Goal: Task Accomplishment & Management: Use online tool/utility

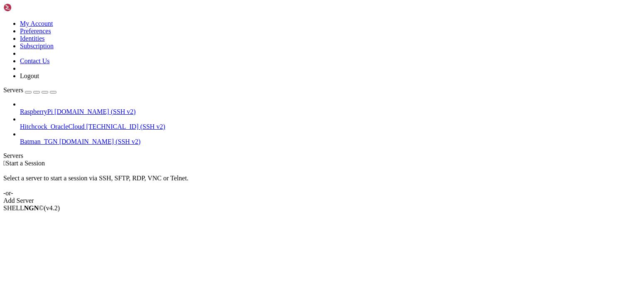
click at [333, 212] on div "SHELL NGN © (v 4.2 )" at bounding box center [313, 207] width 621 height 7
click at [53, 108] on span "RaspberryPi" at bounding box center [36, 111] width 33 height 7
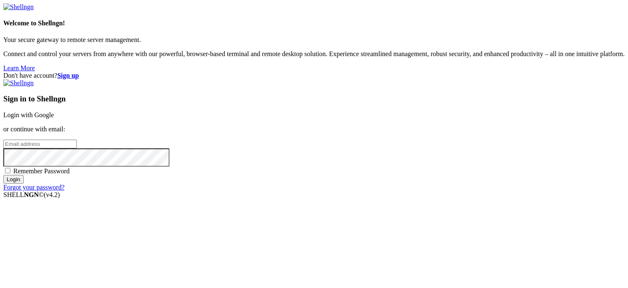
click at [54, 111] on link "Login with Google" at bounding box center [28, 114] width 51 height 7
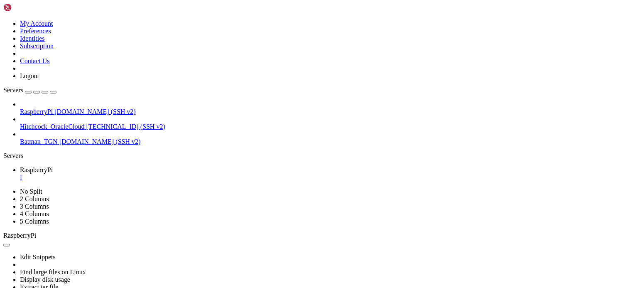
scroll to position [276, 0]
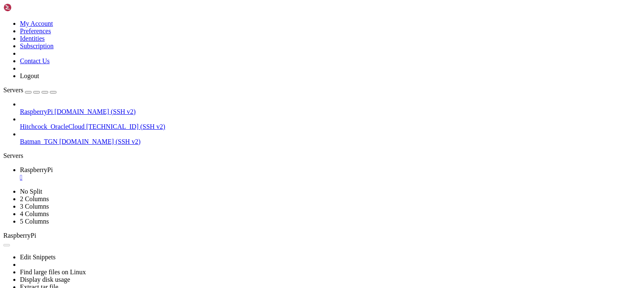
scroll to position [418, 0]
click at [157, 174] on div "" at bounding box center [322, 177] width 604 height 7
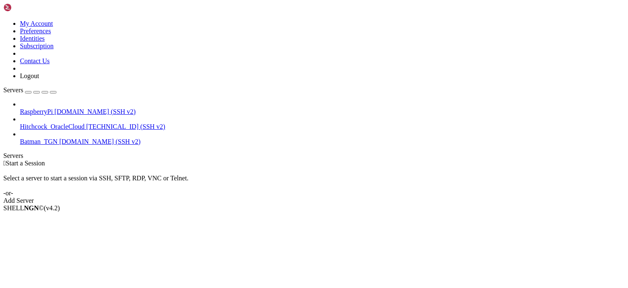
click at [619, 204] on div " Start a Session Select a server to start a session via SSH, SFTP, RDP, VNC or…" at bounding box center [313, 181] width 621 height 45
click at [225, 167] on div "Select a server to start a session via SSH, SFTP, RDP, VNC or Telnet. -or-" at bounding box center [313, 182] width 621 height 30
click at [383, 159] on div " Start a Session Select a server to start a session via SSH, SFTP, RDP, VNC or…" at bounding box center [313, 181] width 621 height 45
click at [621, 159] on div " Start a Session Select a server to start a session via SSH, SFTP, RDP, VNC or…" at bounding box center [313, 181] width 621 height 45
click at [267, 212] on div "SHELL NGN © (v 4.2 )" at bounding box center [313, 207] width 621 height 7
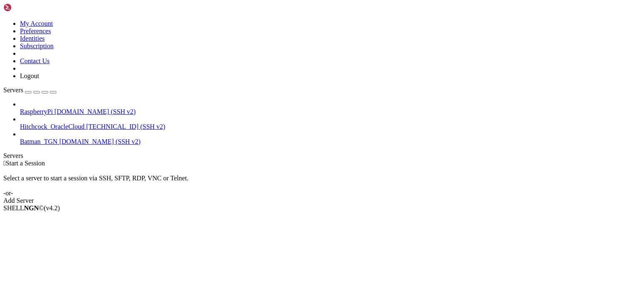
click at [71, 108] on span "[DOMAIN_NAME] (SSH v2)" at bounding box center [94, 111] width 81 height 7
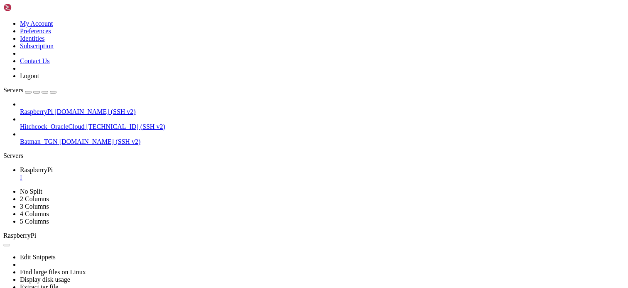
scroll to position [0, 0]
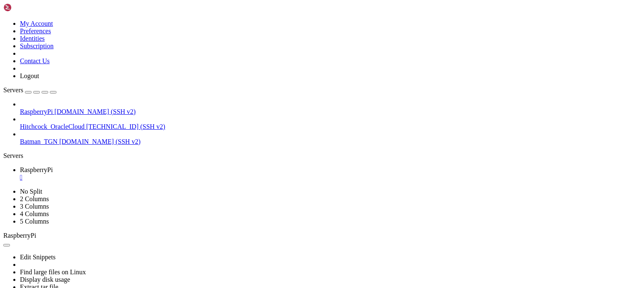
click at [158, 174] on div "" at bounding box center [322, 177] width 604 height 7
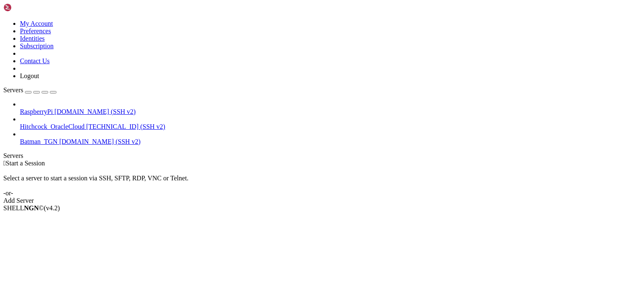
click at [499, 167] on div "Select a server to start a session via SSH, SFTP, RDP, VNC or Telnet. -or-" at bounding box center [313, 182] width 621 height 30
